Goal: Find specific page/section: Find specific page/section

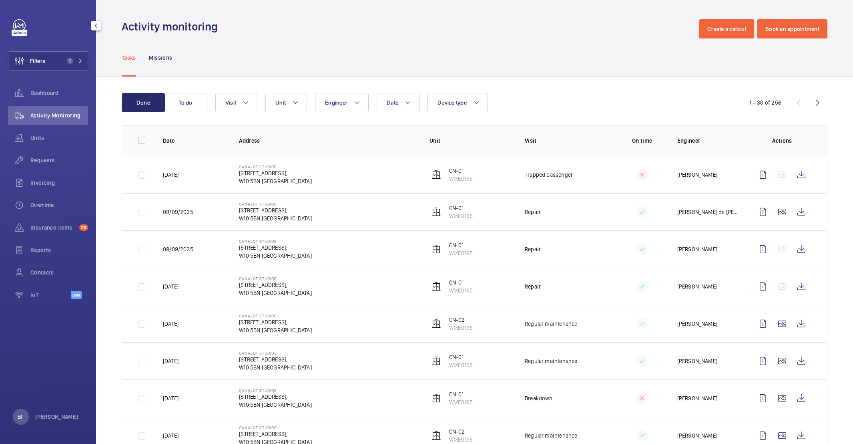
click at [68, 59] on span "1" at bounding box center [70, 61] width 6 height 6
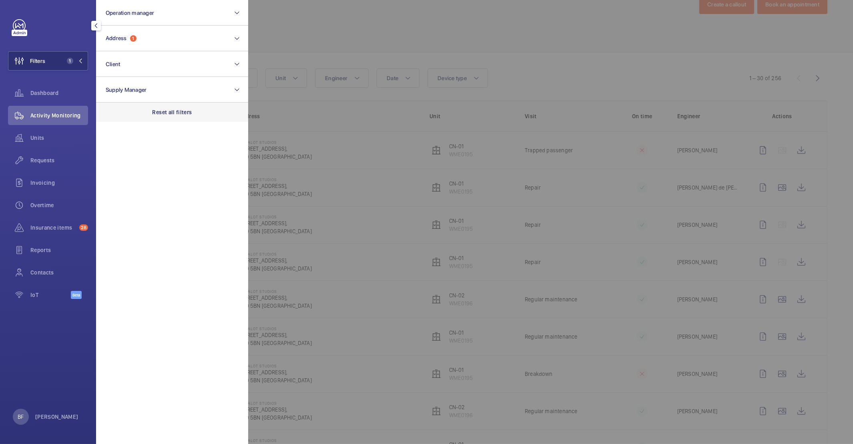
click at [180, 117] on div "Reset all filters" at bounding box center [172, 111] width 152 height 19
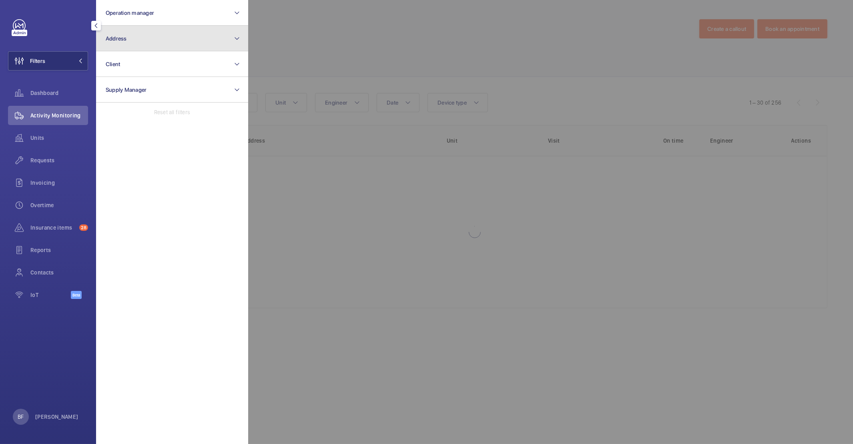
click at [151, 46] on button "Address" at bounding box center [172, 39] width 152 height 26
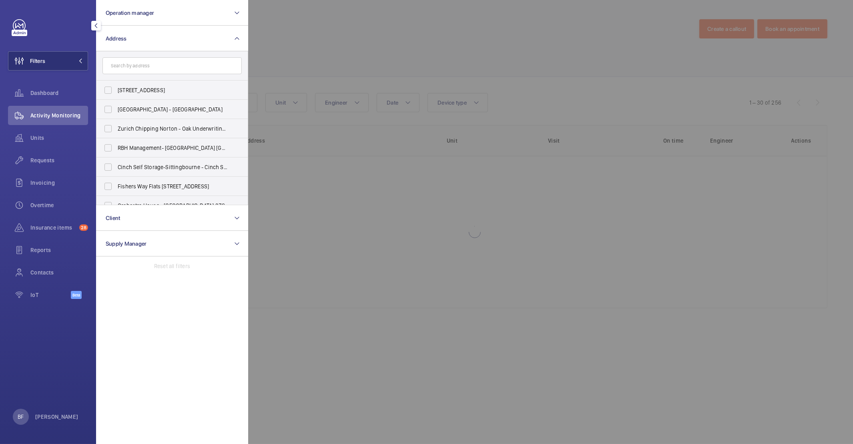
click at [152, 67] on input "text" at bounding box center [171, 65] width 139 height 17
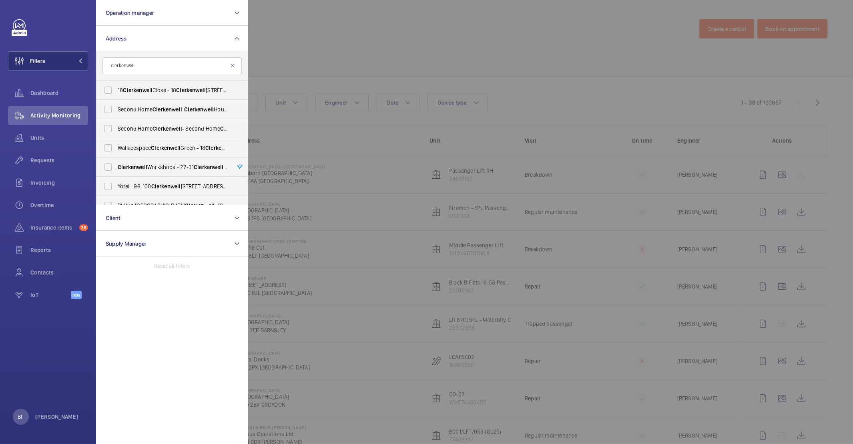
type input "clerkenwell"
click at [157, 169] on span "Clerkenwell Workshops - [STREET_ADDRESS]" at bounding box center [173, 167] width 110 height 8
click at [116, 169] on input "Clerkenwell Workshops - [STREET_ADDRESS]" at bounding box center [108, 167] width 16 height 16
checkbox input "true"
click at [466, 46] on div at bounding box center [674, 222] width 853 height 444
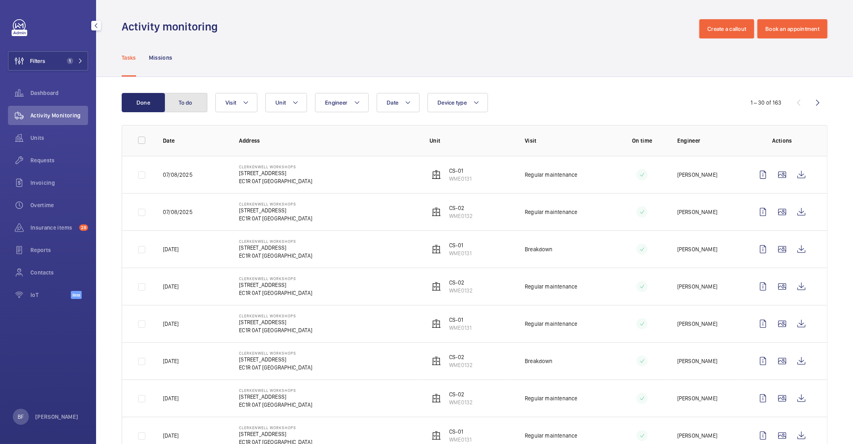
click at [196, 107] on button "To do" at bounding box center [185, 102] width 43 height 19
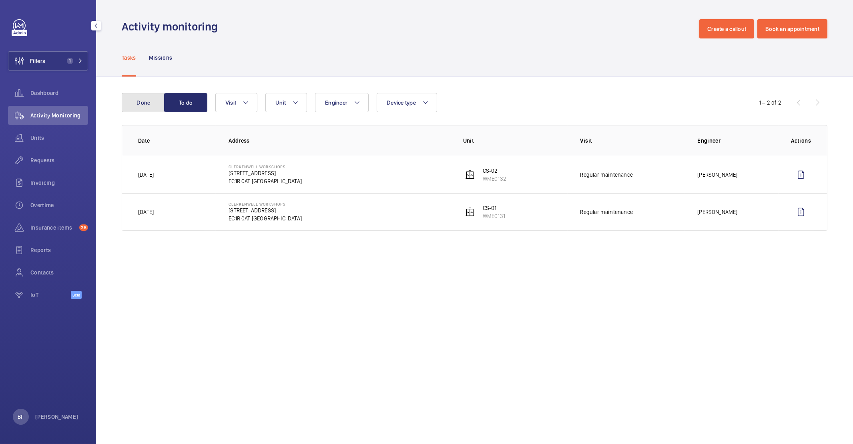
click at [143, 102] on button "Done" at bounding box center [143, 102] width 43 height 19
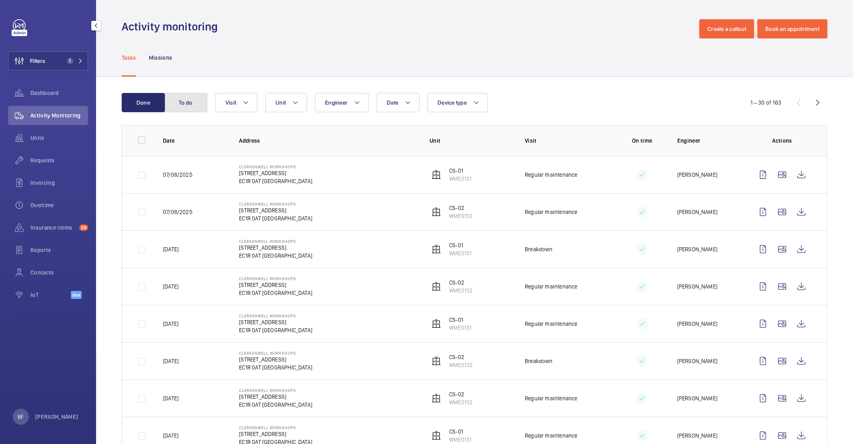
click at [188, 102] on button "To do" at bounding box center [185, 102] width 43 height 19
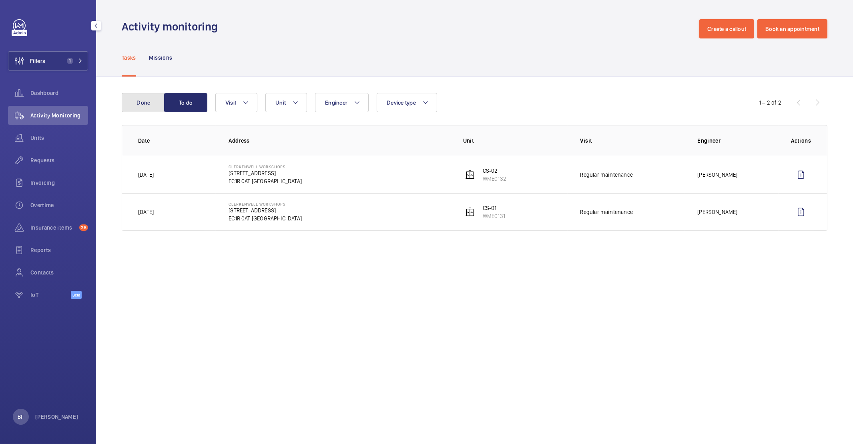
click at [133, 102] on button "Done" at bounding box center [143, 102] width 43 height 19
